Goal: Task Accomplishment & Management: Use online tool/utility

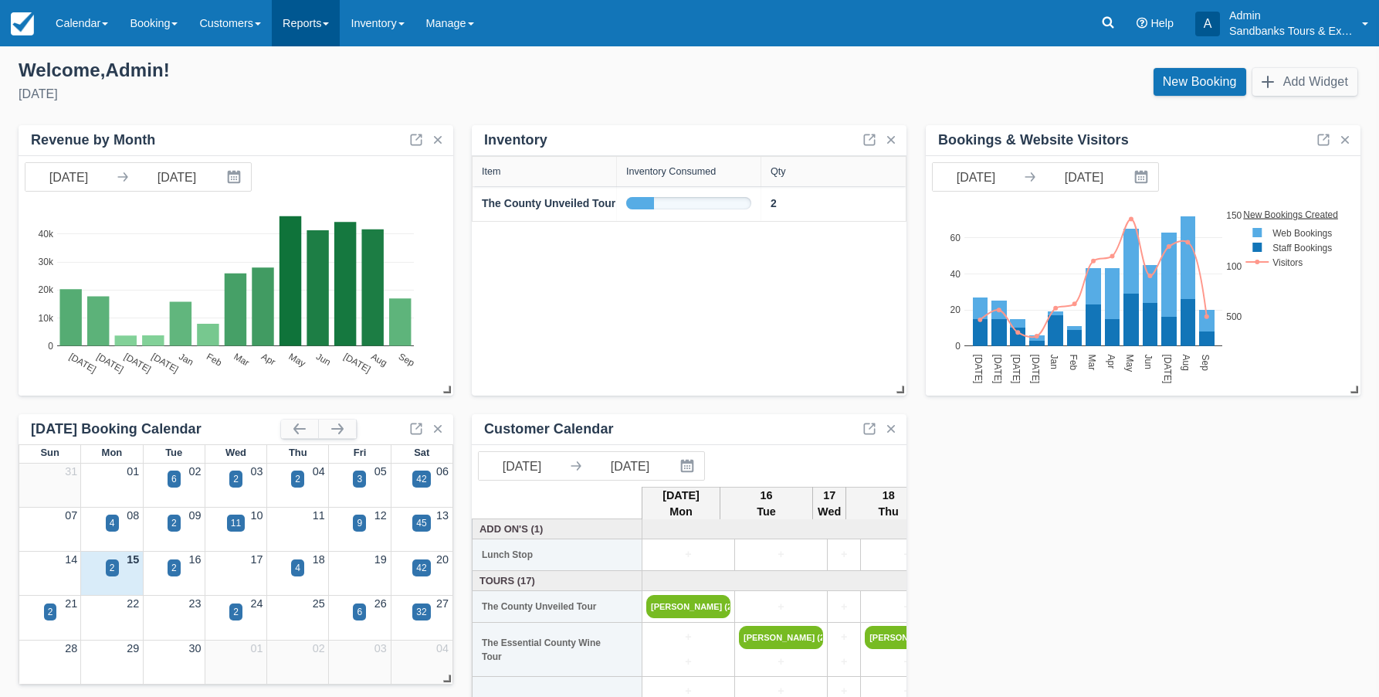
click at [327, 27] on link "Reports" at bounding box center [306, 23] width 68 height 46
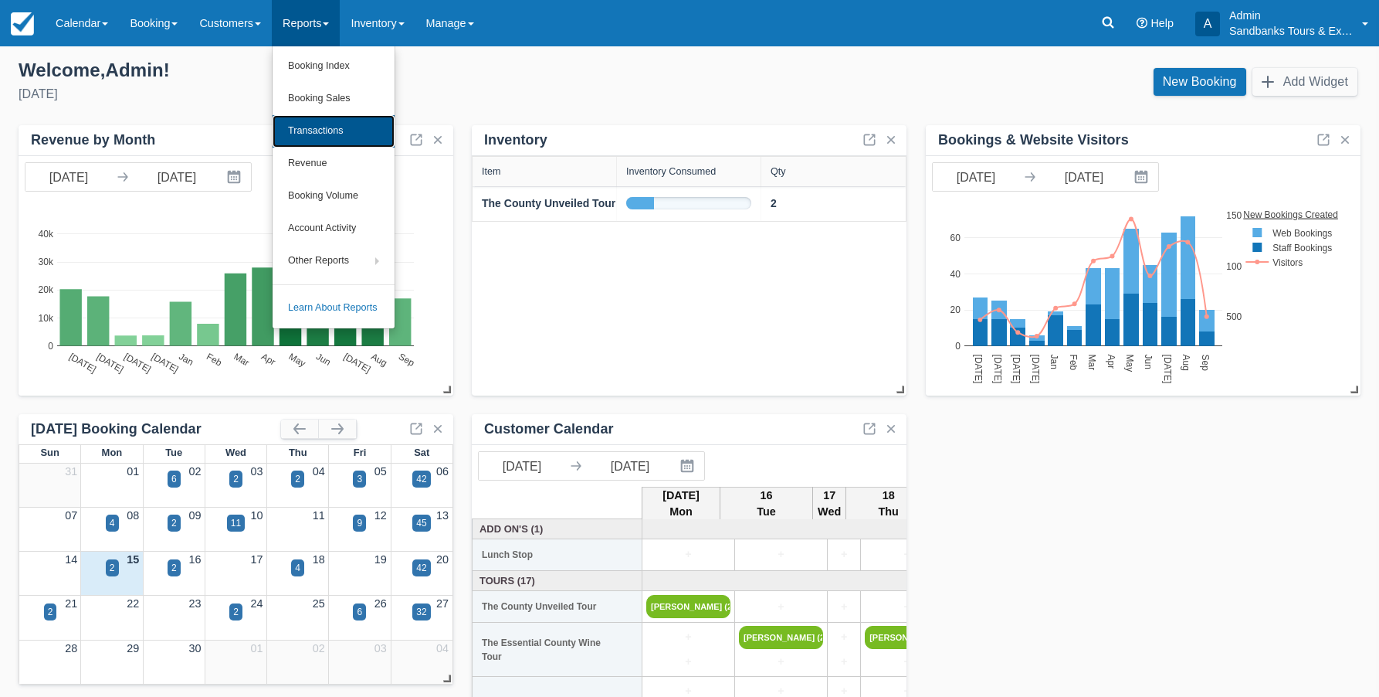
click at [322, 134] on link "Transactions" at bounding box center [334, 131] width 122 height 32
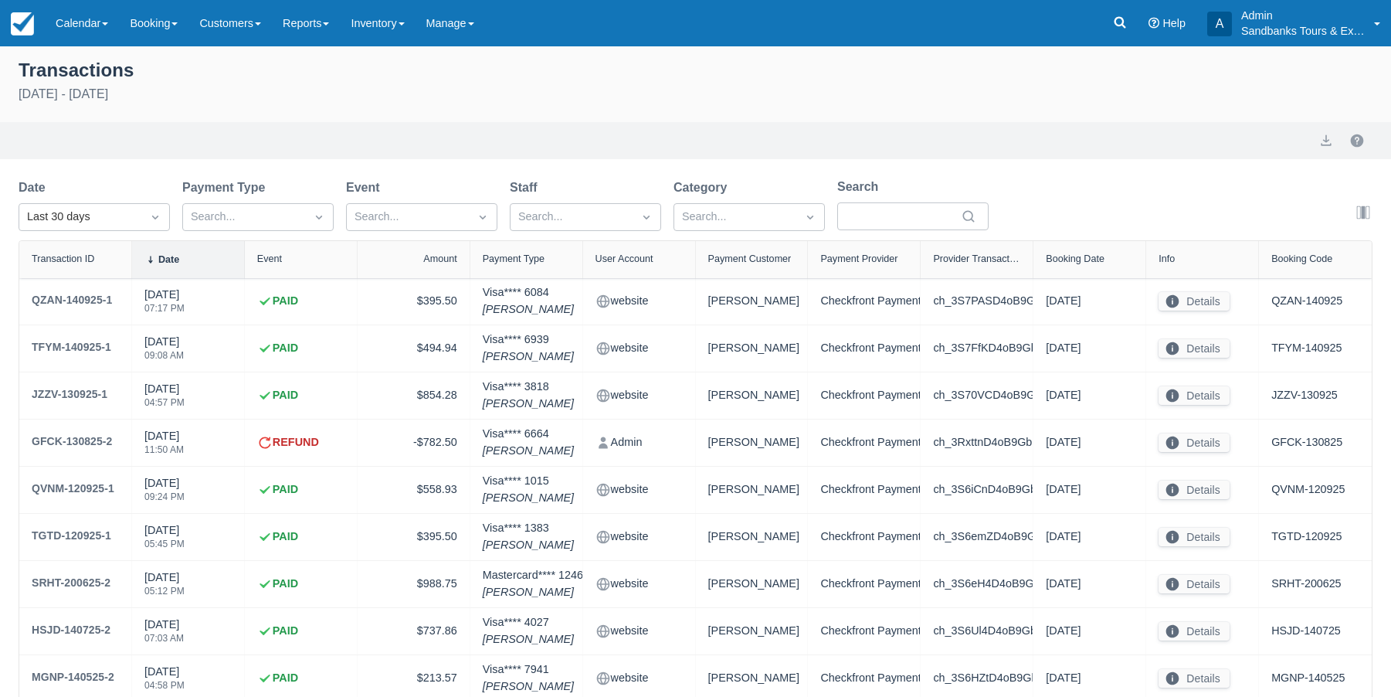
select select "10"
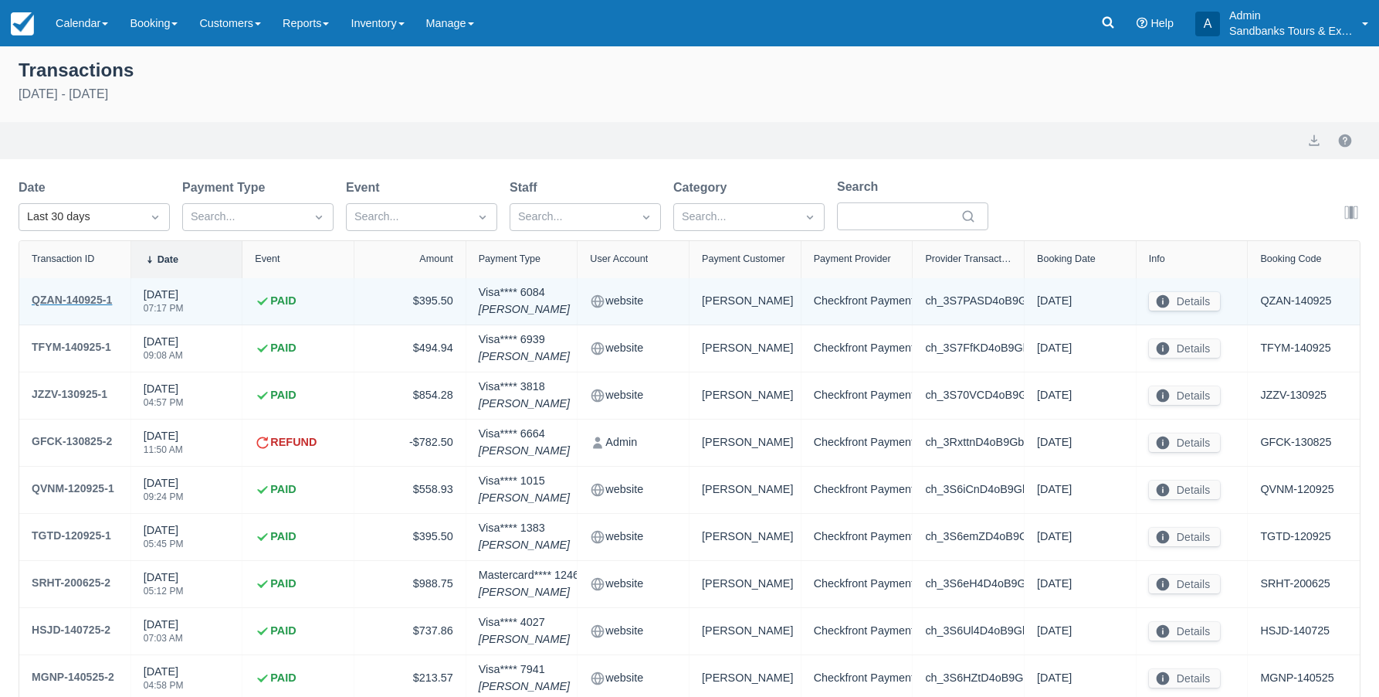
click at [71, 294] on div "QZAN-140925-1" at bounding box center [72, 299] width 80 height 19
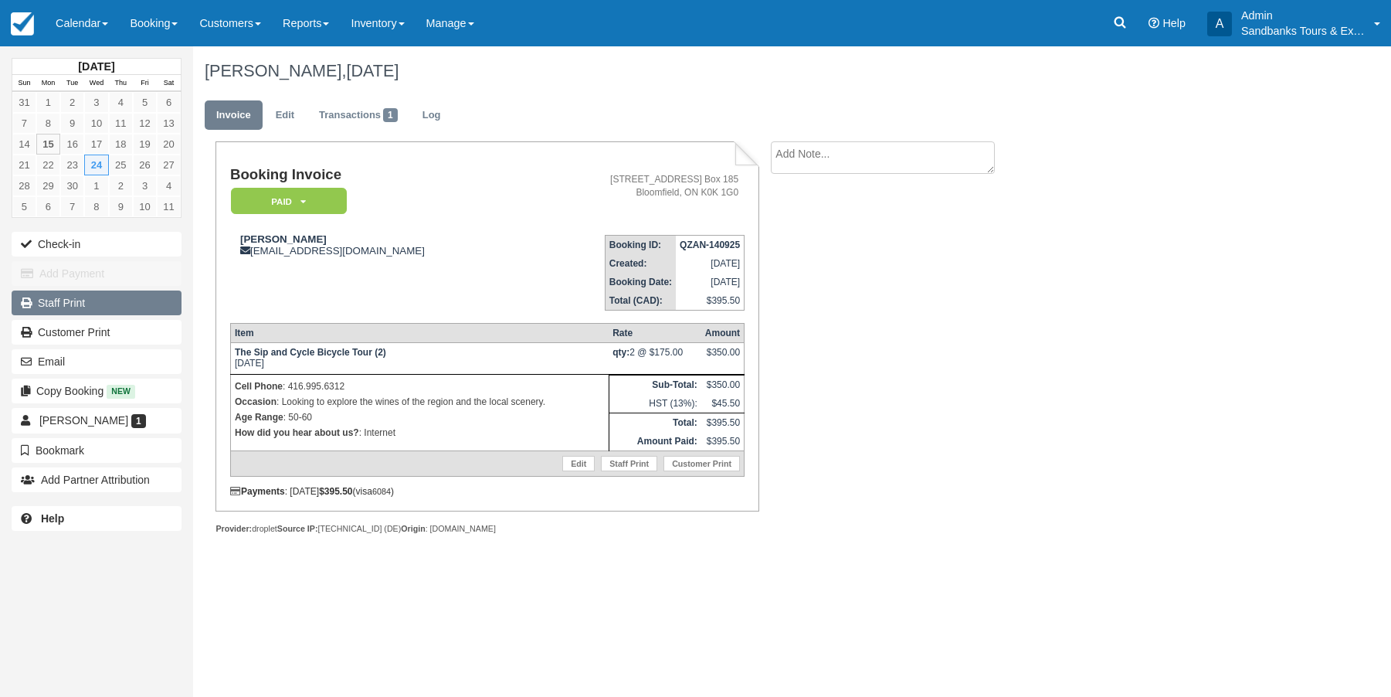
click at [66, 305] on link "Staff Print" at bounding box center [97, 302] width 170 height 25
click at [1123, 25] on icon at bounding box center [1120, 23] width 12 height 12
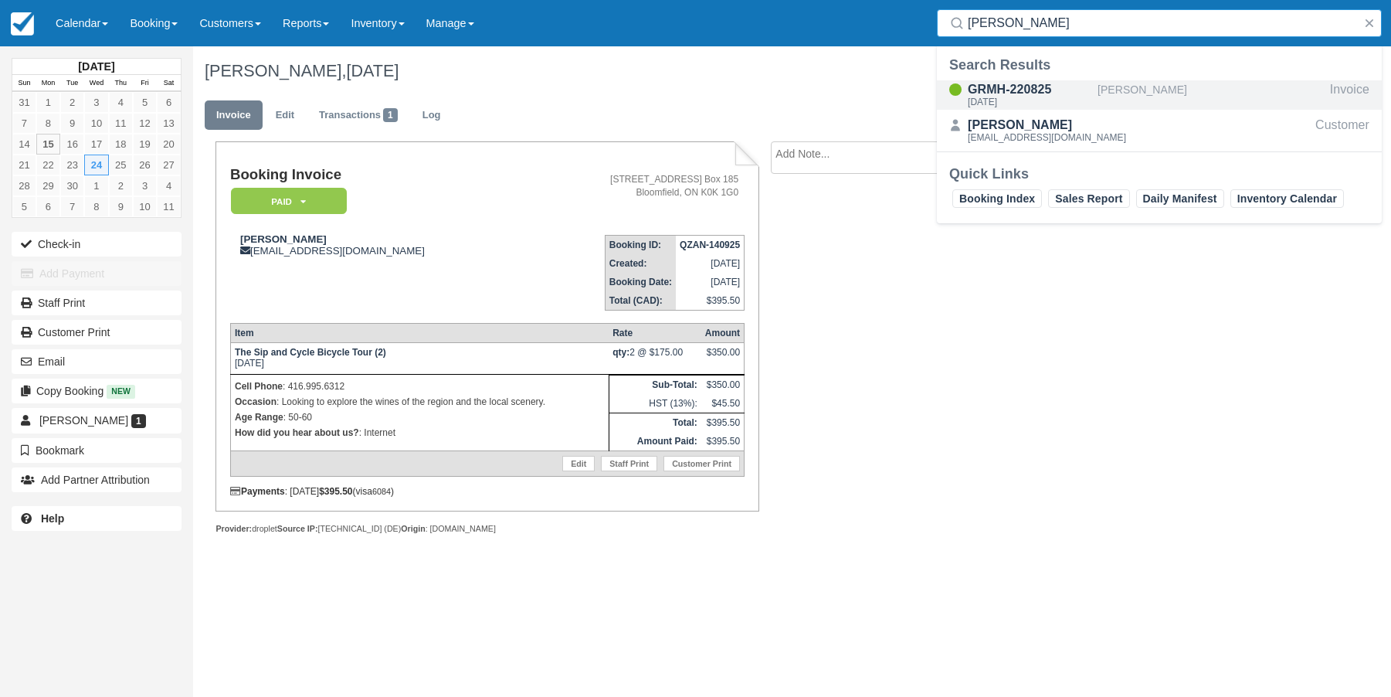
type input "[PERSON_NAME]"
click at [1007, 92] on div "GRMH-220825" at bounding box center [1030, 89] width 124 height 19
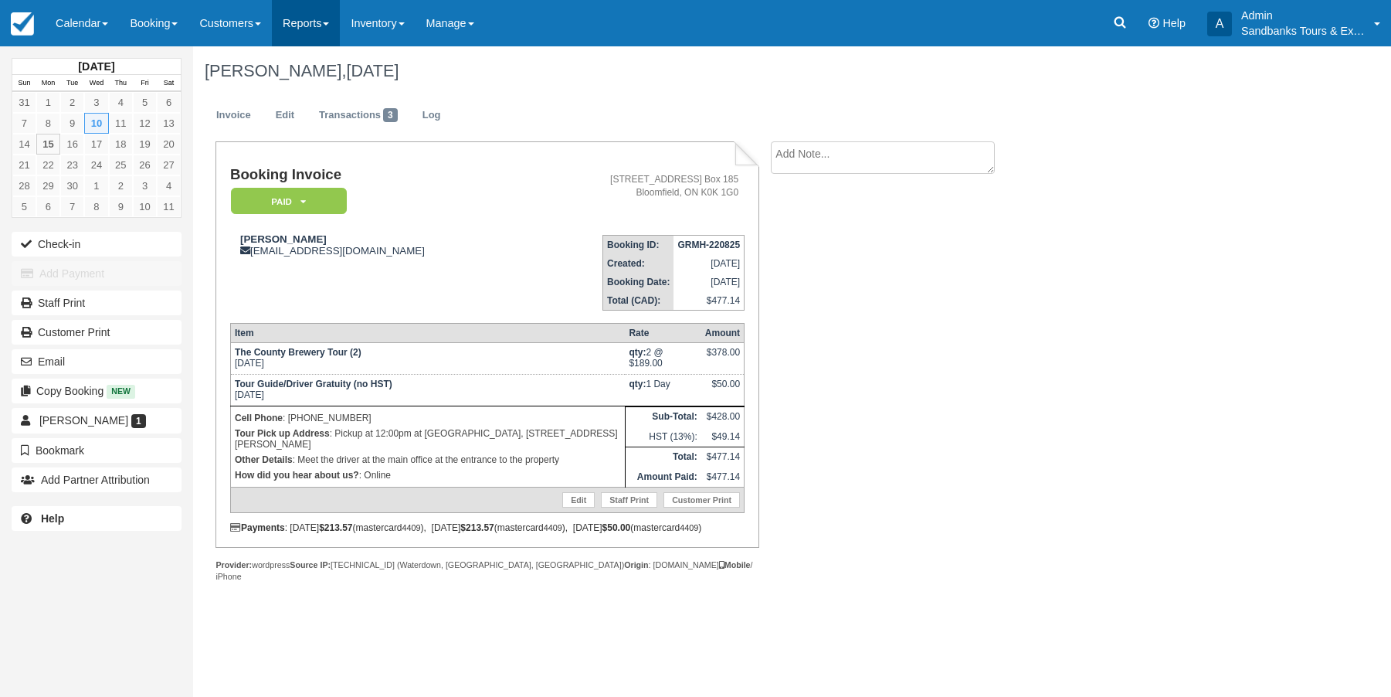
click at [320, 31] on link "Reports" at bounding box center [306, 23] width 68 height 46
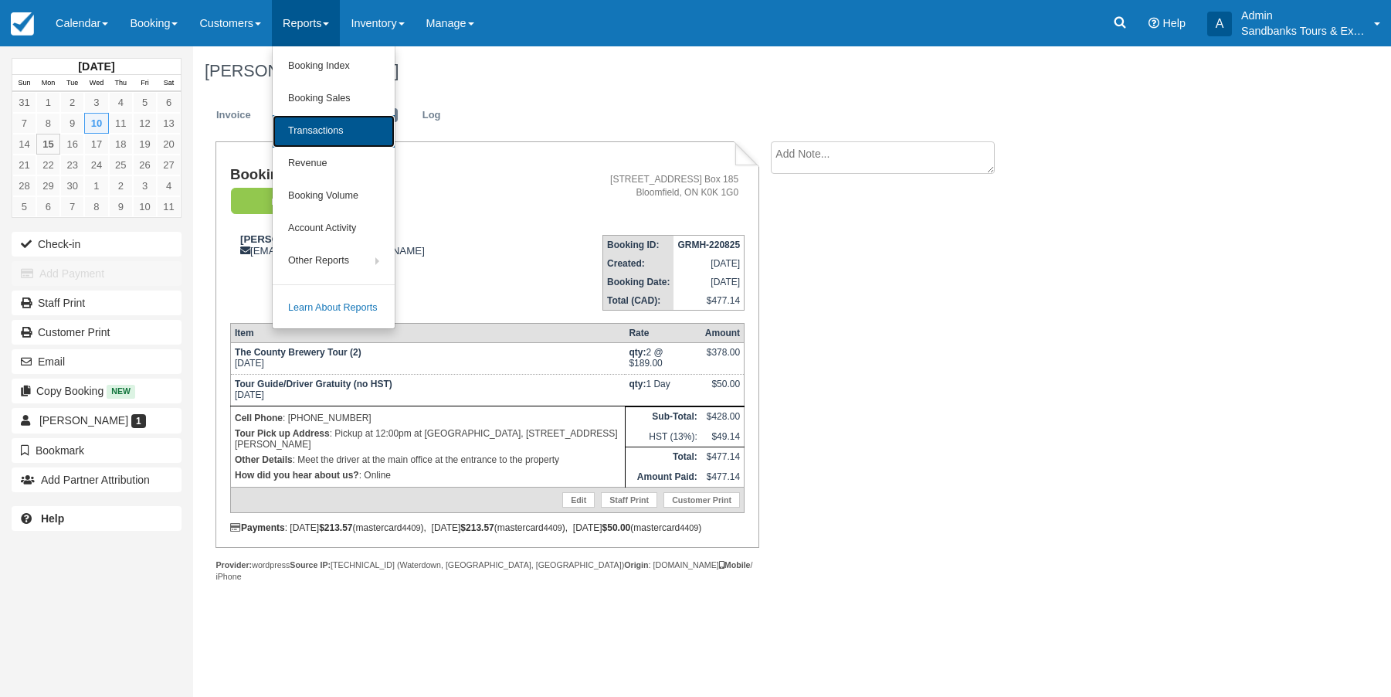
click at [341, 126] on link "Transactions" at bounding box center [334, 131] width 122 height 32
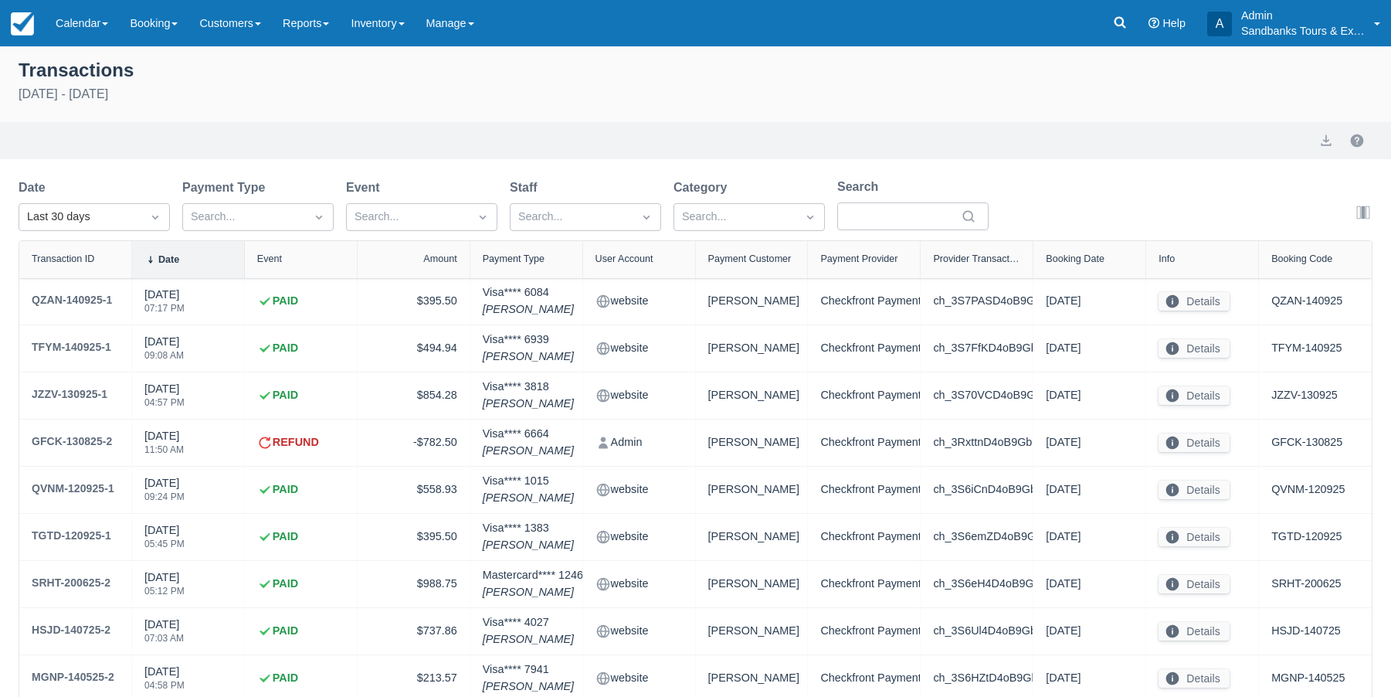
select select "10"
